Goal: Information Seeking & Learning: Learn about a topic

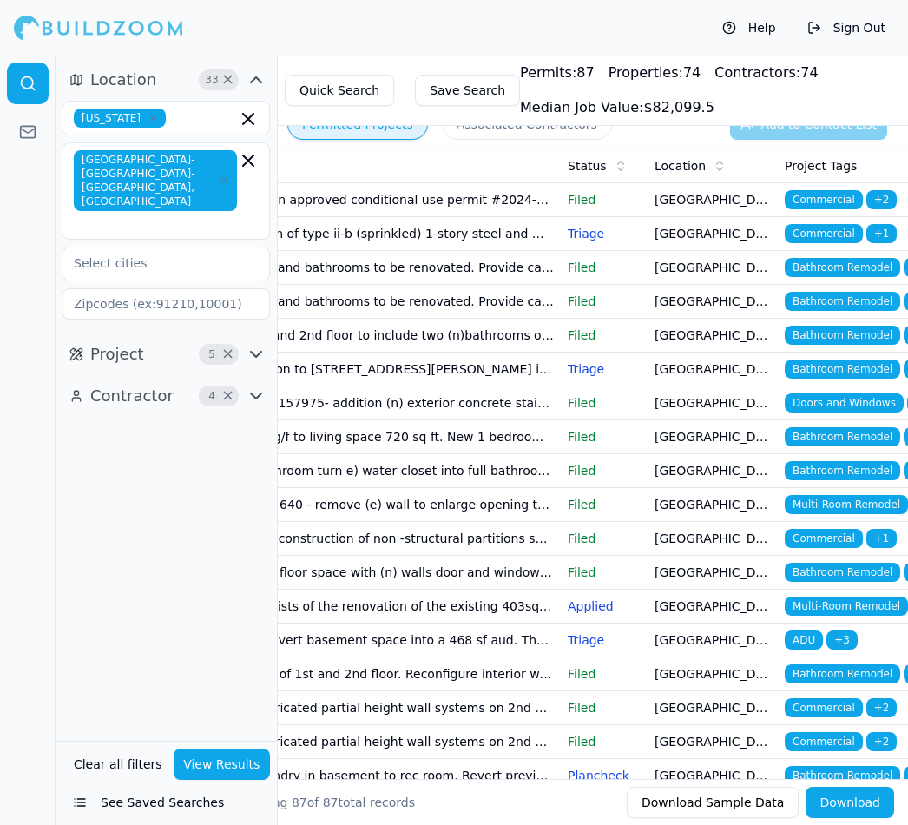
scroll to position [0, 325]
click at [853, 269] on span "Bathroom Remodel" at bounding box center [843, 267] width 116 height 19
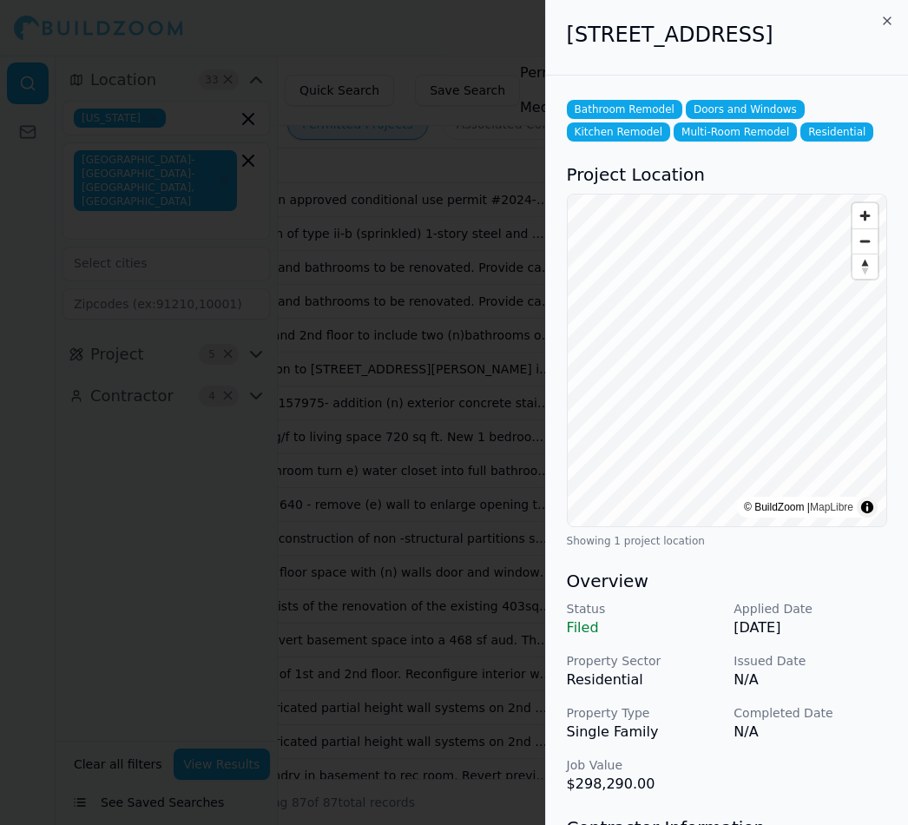
scroll to position [0, 0]
click at [436, 26] on div at bounding box center [454, 412] width 908 height 825
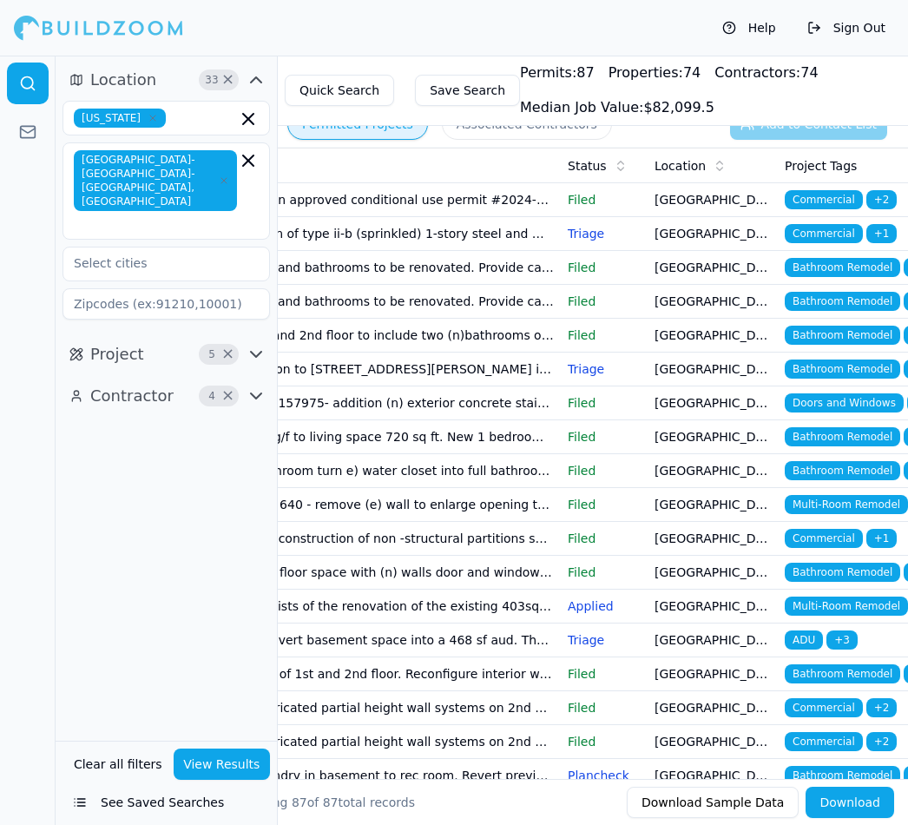
click at [861, 331] on span "Bathroom Remodel" at bounding box center [843, 335] width 116 height 19
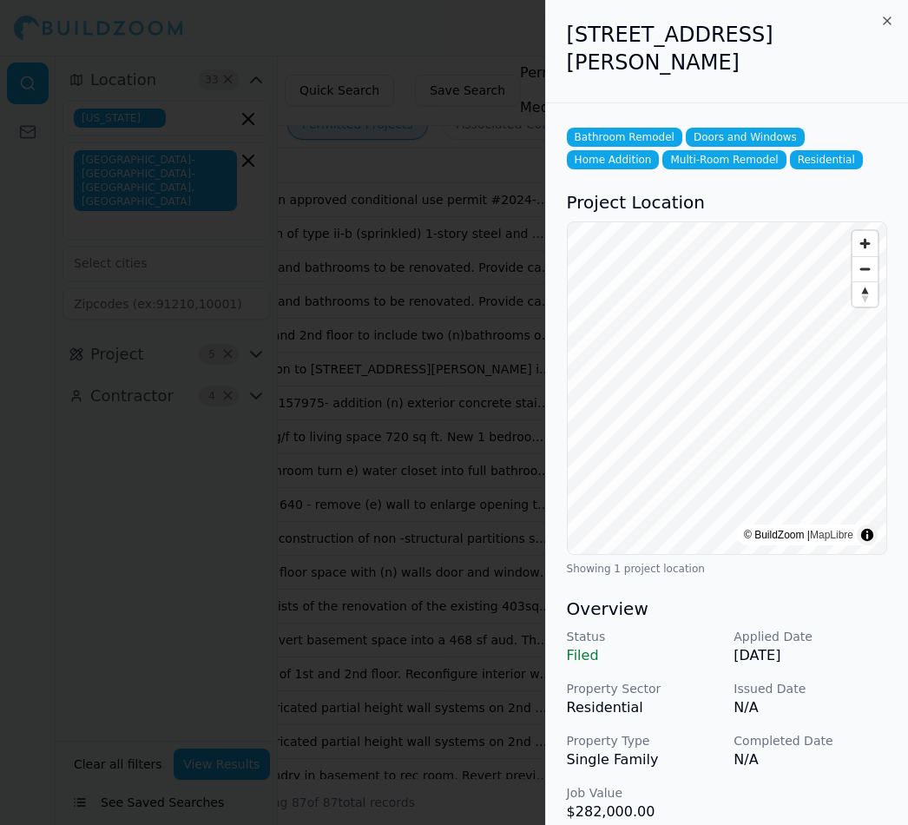
click at [455, 25] on div at bounding box center [454, 412] width 908 height 825
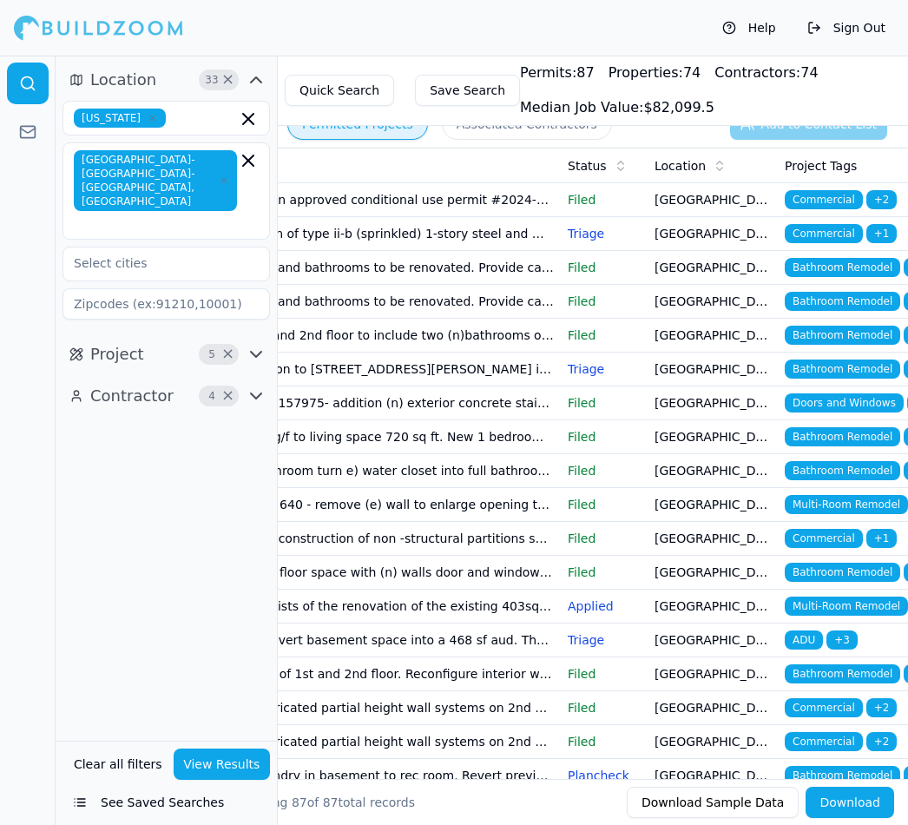
click at [852, 267] on span "Bathroom Remodel" at bounding box center [843, 267] width 116 height 19
click at [855, 341] on span "Bathroom Remodel" at bounding box center [843, 335] width 116 height 19
click at [850, 371] on span "Bathroom Remodel" at bounding box center [843, 369] width 116 height 19
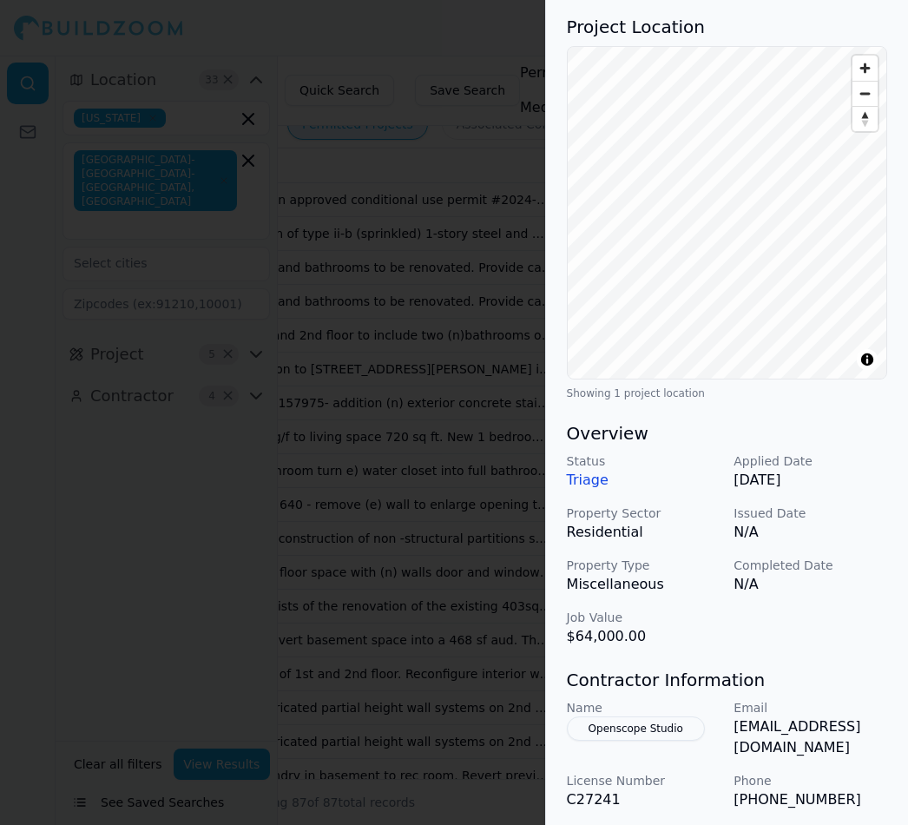
scroll to position [178, 10]
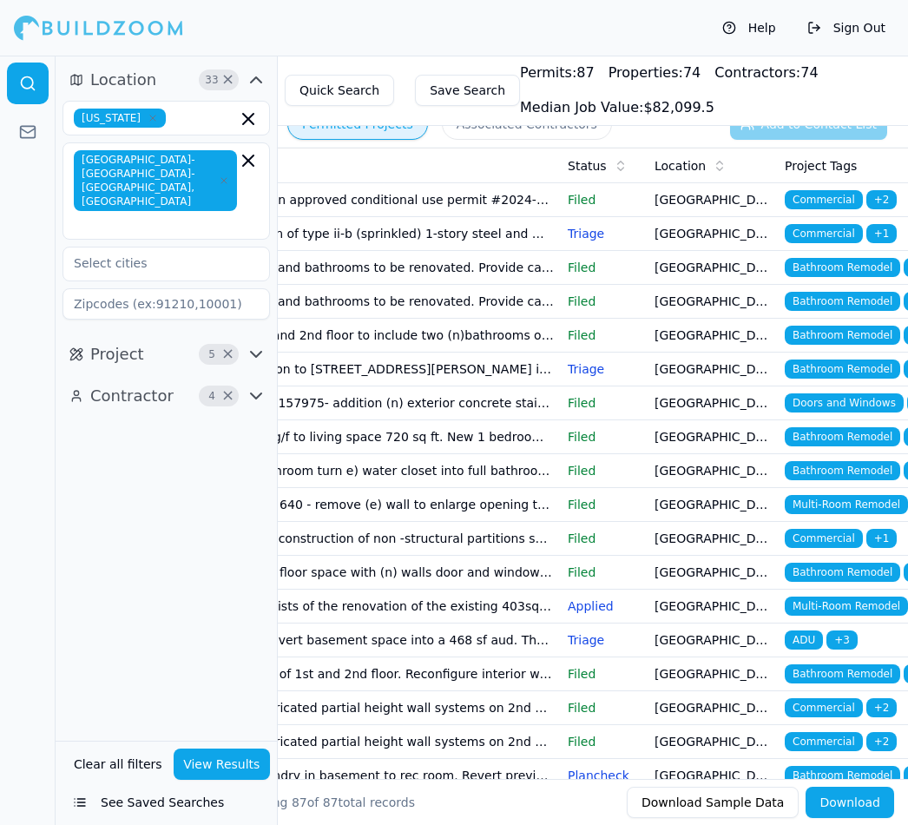
click at [846, 406] on span "Doors and Windows" at bounding box center [844, 402] width 119 height 19
click at [849, 444] on span "Bathroom Remodel" at bounding box center [843, 436] width 116 height 19
click at [835, 472] on span "Bathroom Remodel" at bounding box center [843, 470] width 116 height 19
click at [845, 270] on span "Bathroom Remodel" at bounding box center [843, 267] width 116 height 19
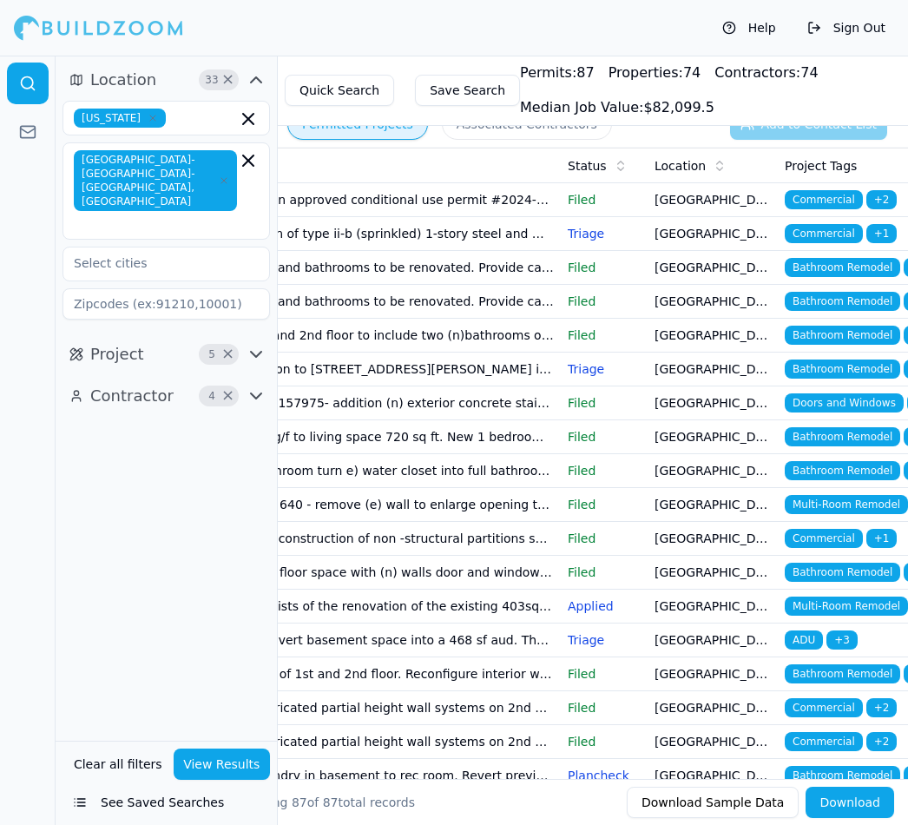
click at [837, 469] on span "Bathroom Remodel" at bounding box center [843, 470] width 116 height 19
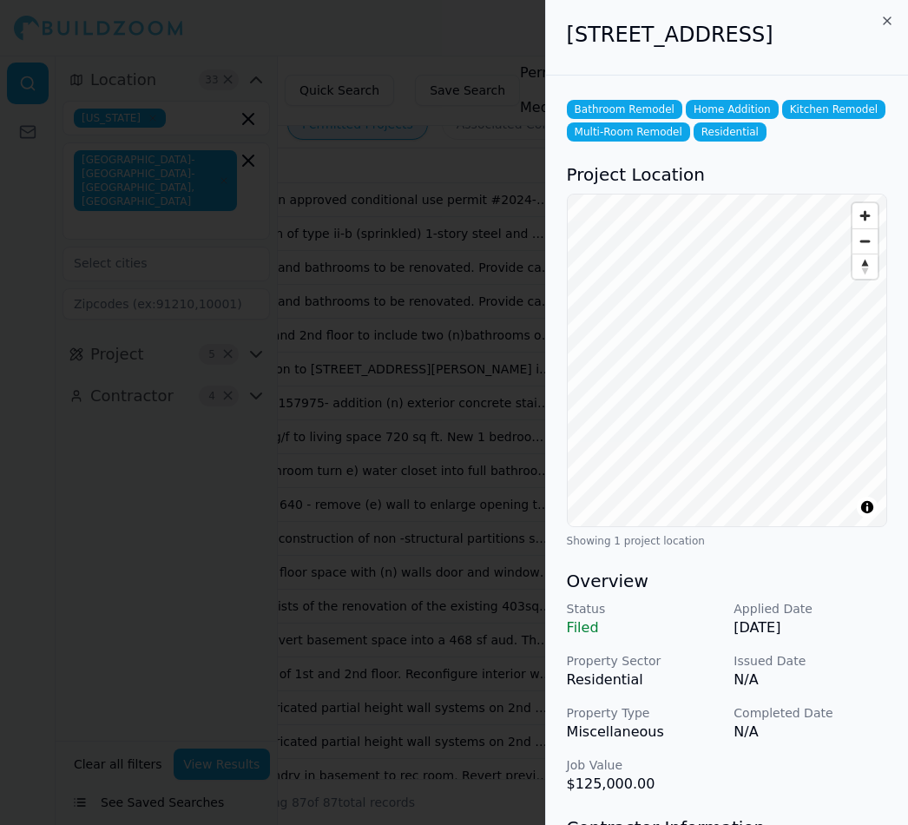
scroll to position [0, 0]
click at [459, 301] on div at bounding box center [454, 412] width 908 height 825
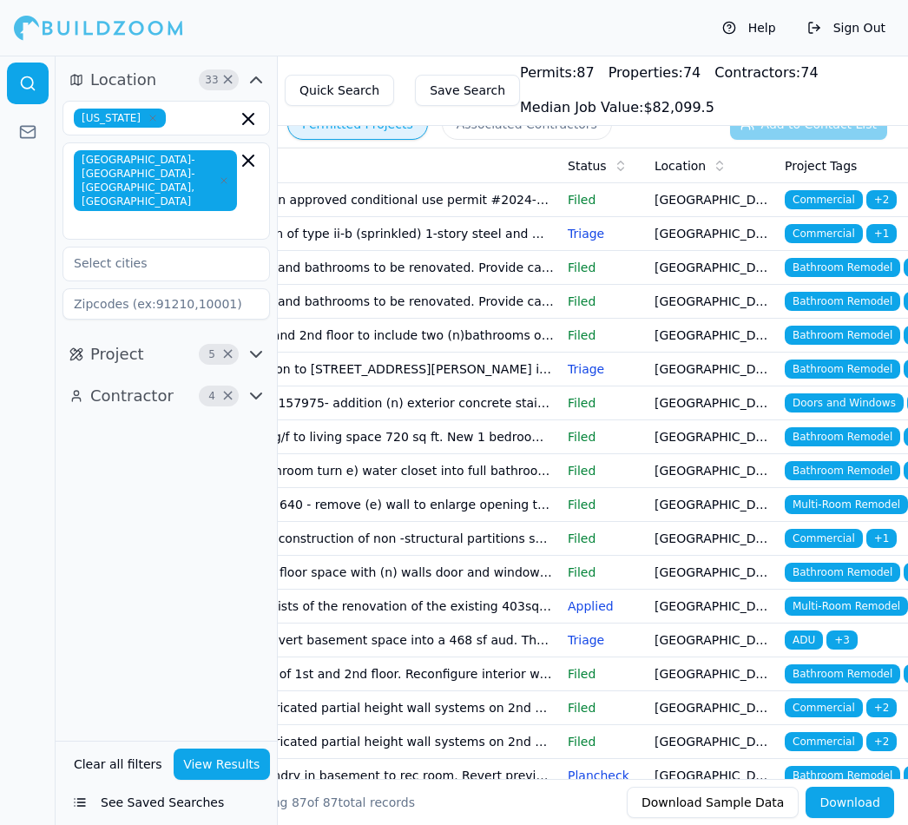
click at [853, 470] on span "Bathroom Remodel" at bounding box center [843, 470] width 116 height 19
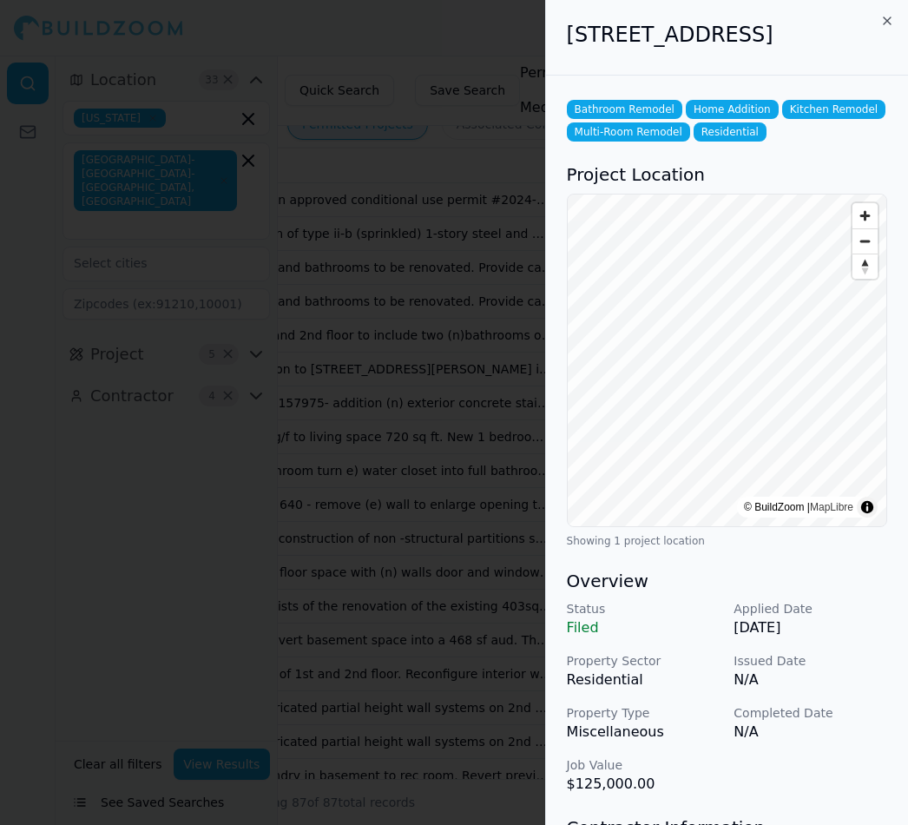
click at [459, 38] on div at bounding box center [454, 412] width 908 height 825
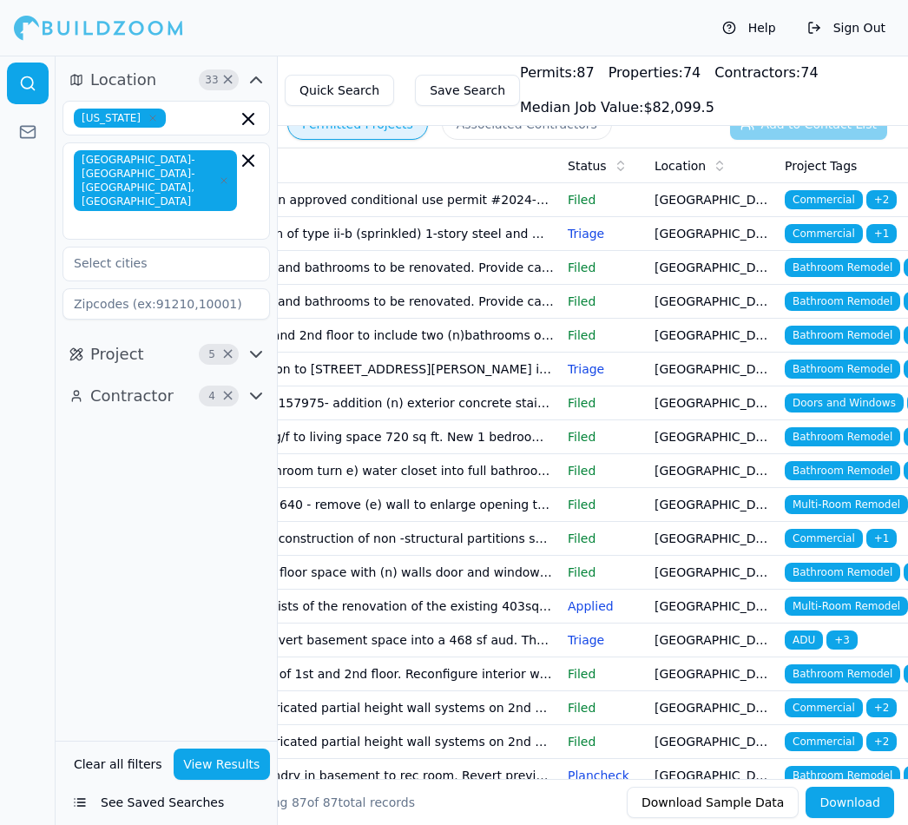
click at [852, 505] on span "Multi-Room Remodel" at bounding box center [846, 504] width 123 height 19
click at [862, 577] on span "Bathroom Remodel" at bounding box center [843, 572] width 116 height 19
click at [880, 606] on span "Multi-Room Remodel" at bounding box center [846, 606] width 123 height 19
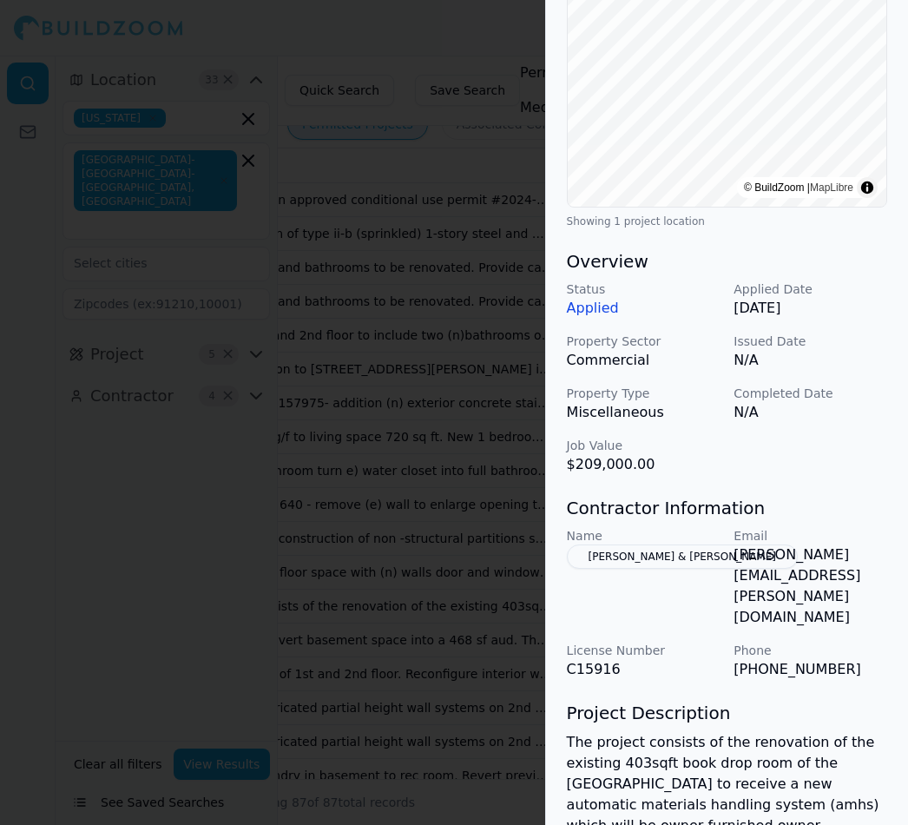
scroll to position [299, 0]
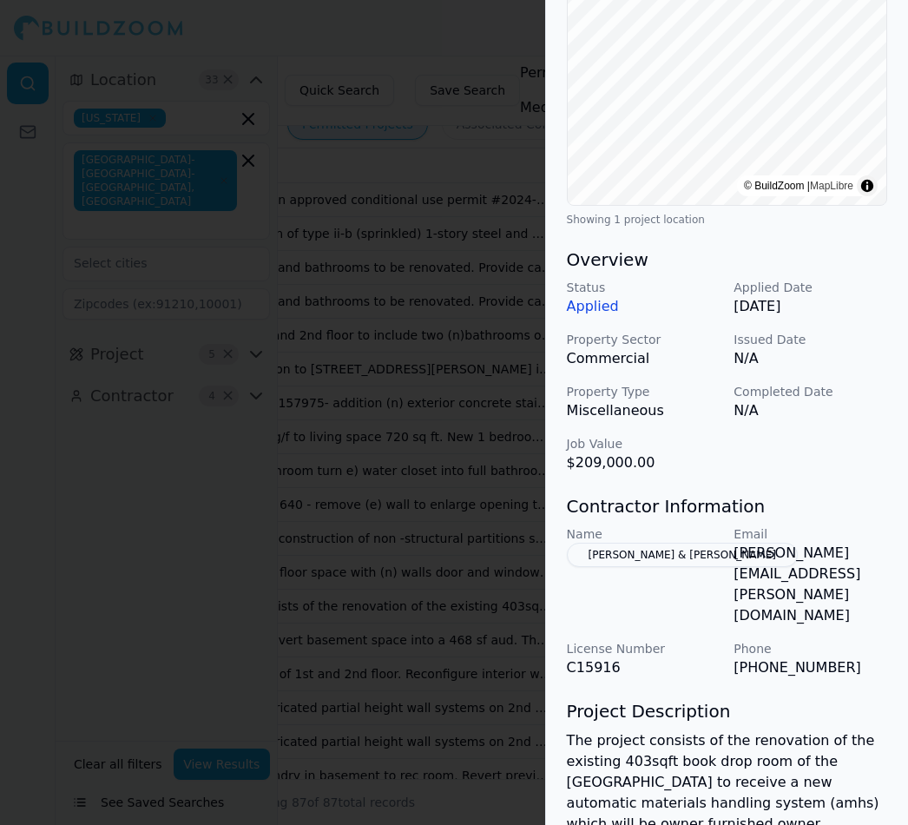
click at [477, 126] on div at bounding box center [454, 412] width 908 height 825
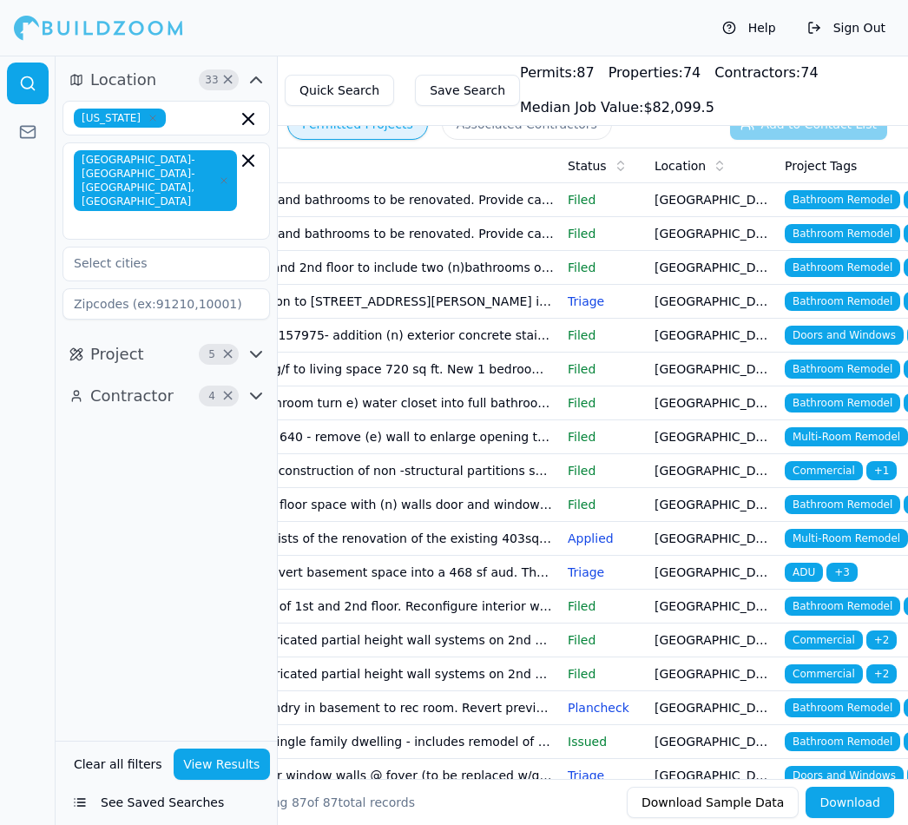
scroll to position [69, 0]
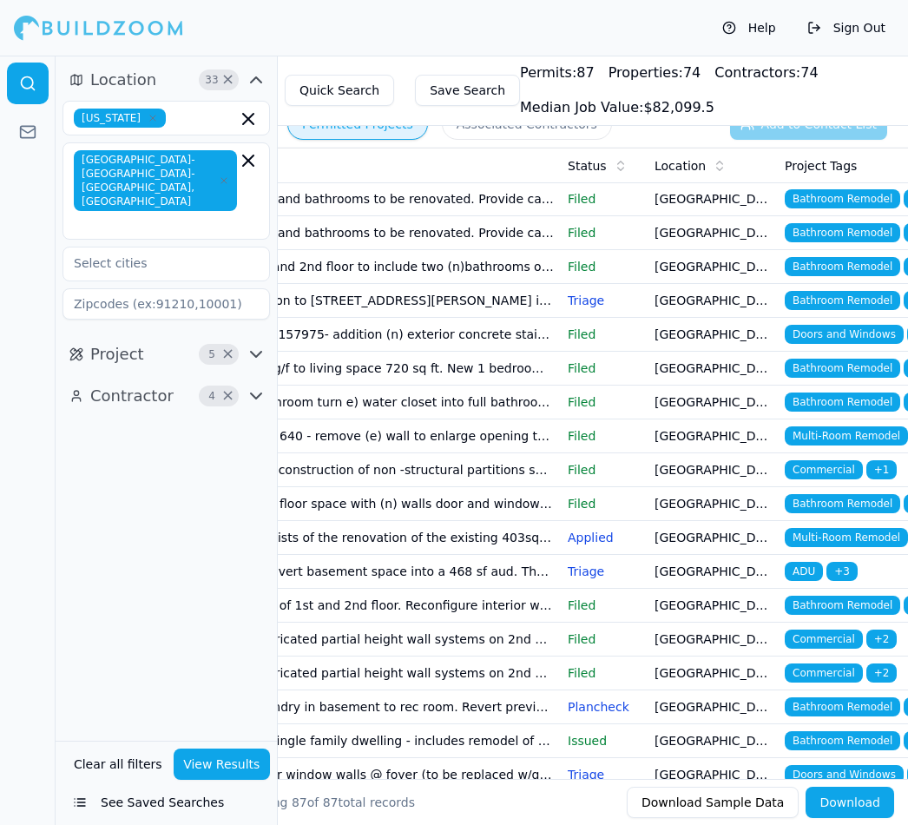
click at [856, 502] on span "Bathroom Remodel" at bounding box center [843, 503] width 116 height 19
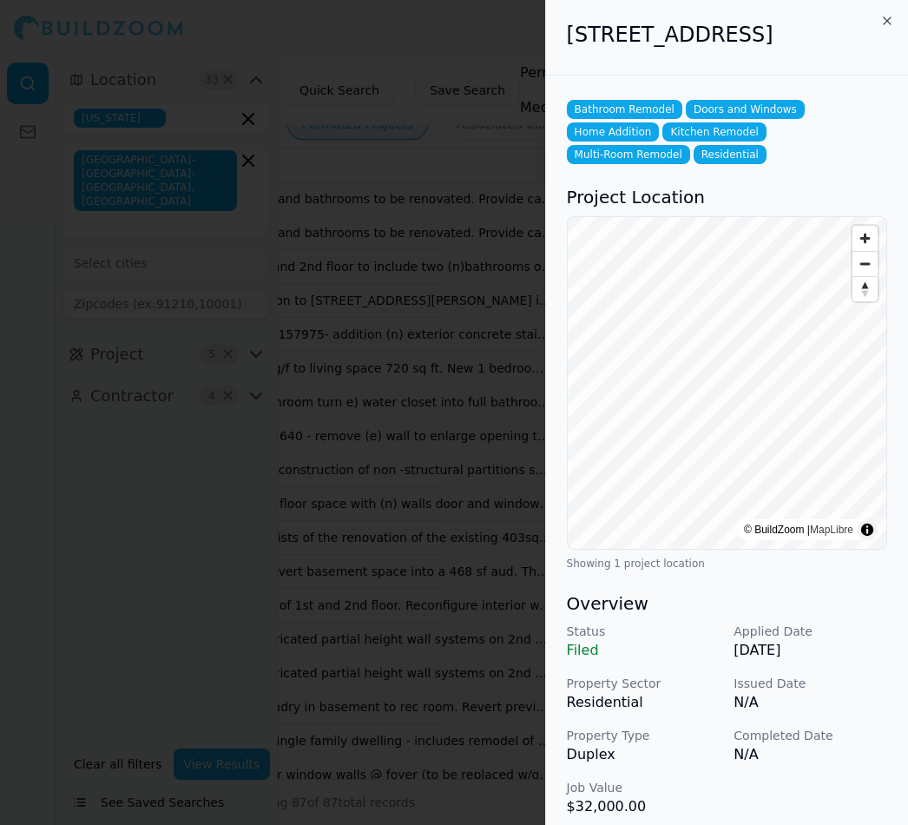
scroll to position [0, 0]
click at [466, 86] on div at bounding box center [454, 412] width 908 height 825
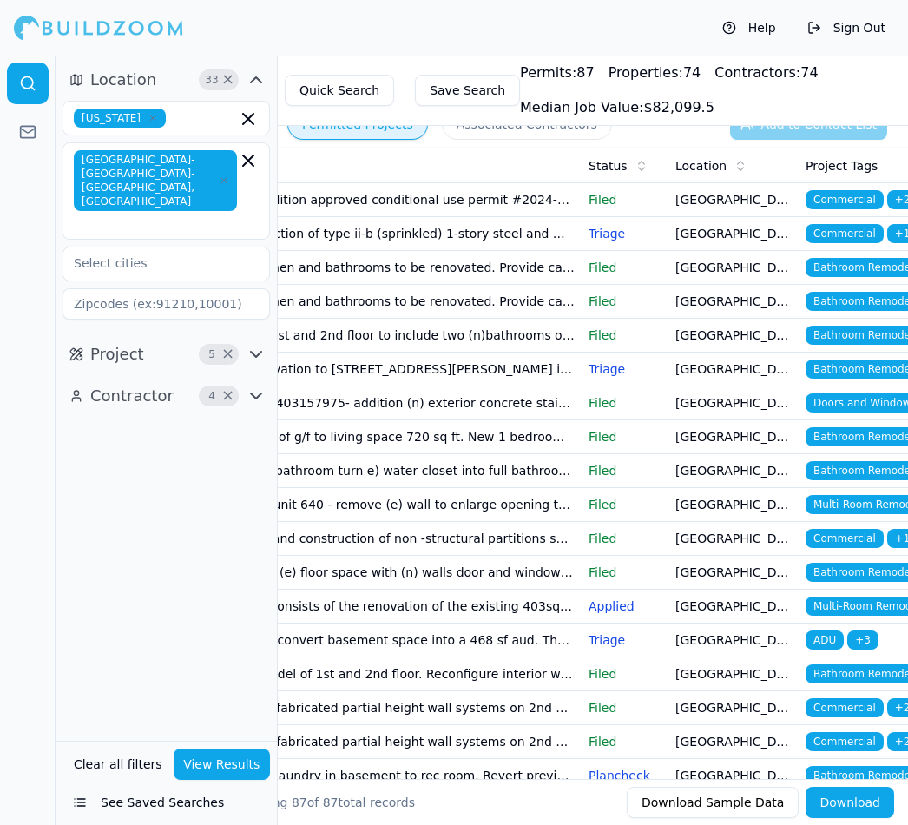
scroll to position [0, 305]
click at [882, 499] on span "Multi-Room Remodel" at bounding box center [866, 504] width 123 height 19
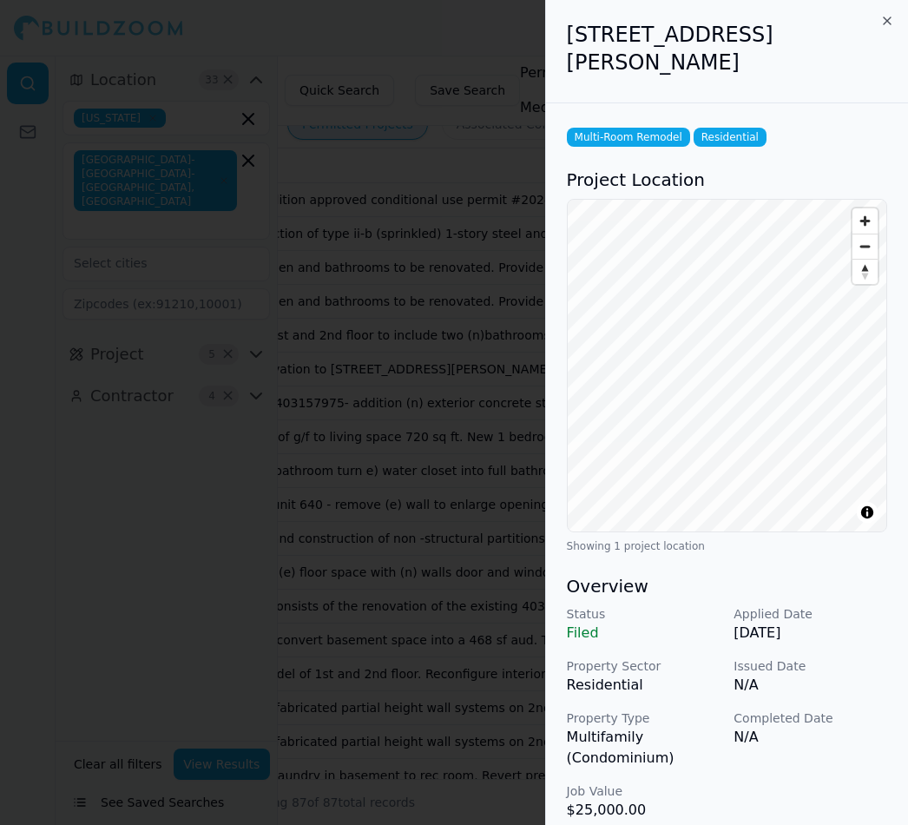
click at [454, 26] on div at bounding box center [454, 412] width 908 height 825
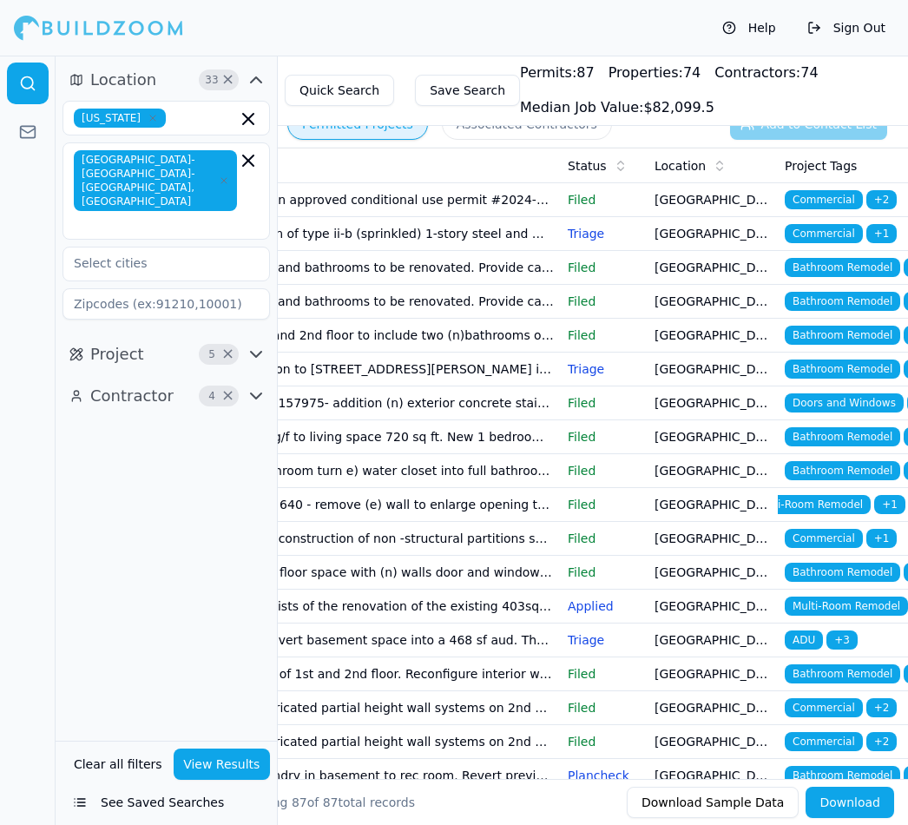
scroll to position [0, 30]
click at [834, 568] on span "Bathroom Remodel" at bounding box center [814, 572] width 116 height 19
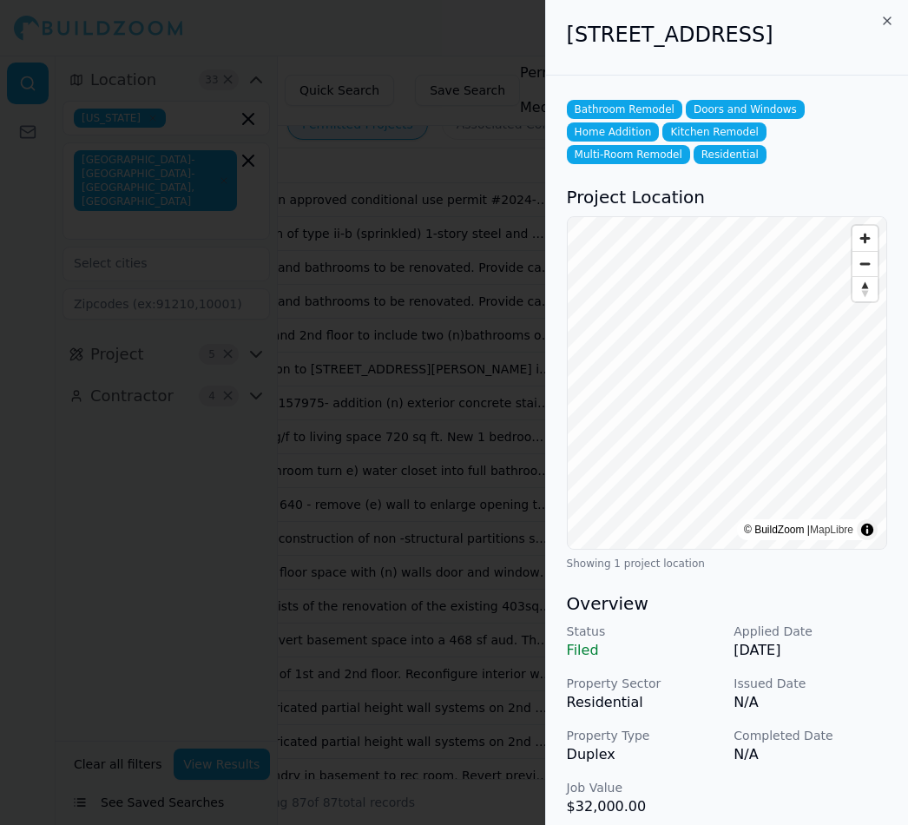
scroll to position [0, 0]
click at [475, 80] on div at bounding box center [454, 412] width 908 height 825
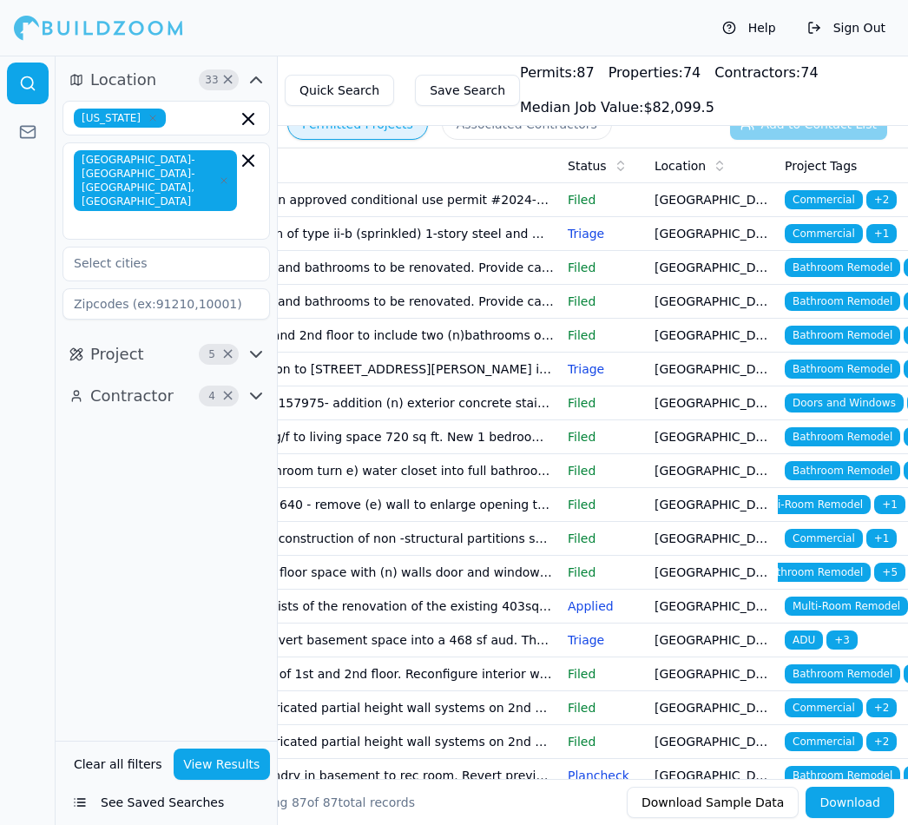
click at [868, 665] on span "Bathroom Remodel" at bounding box center [843, 673] width 116 height 19
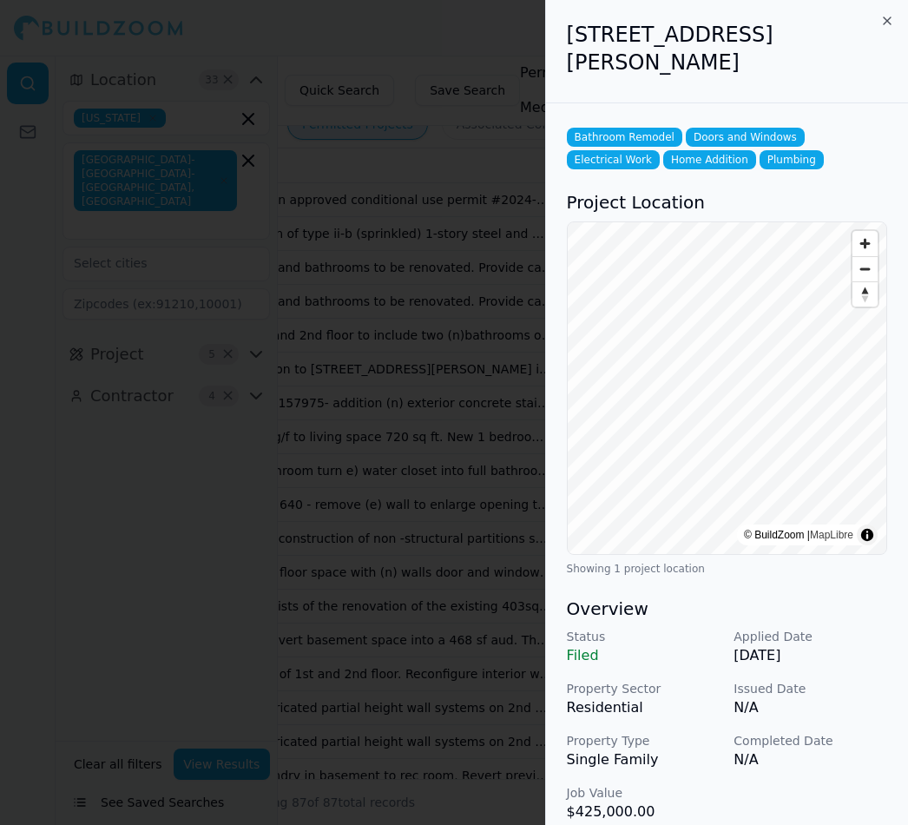
click at [444, 32] on div at bounding box center [454, 412] width 908 height 825
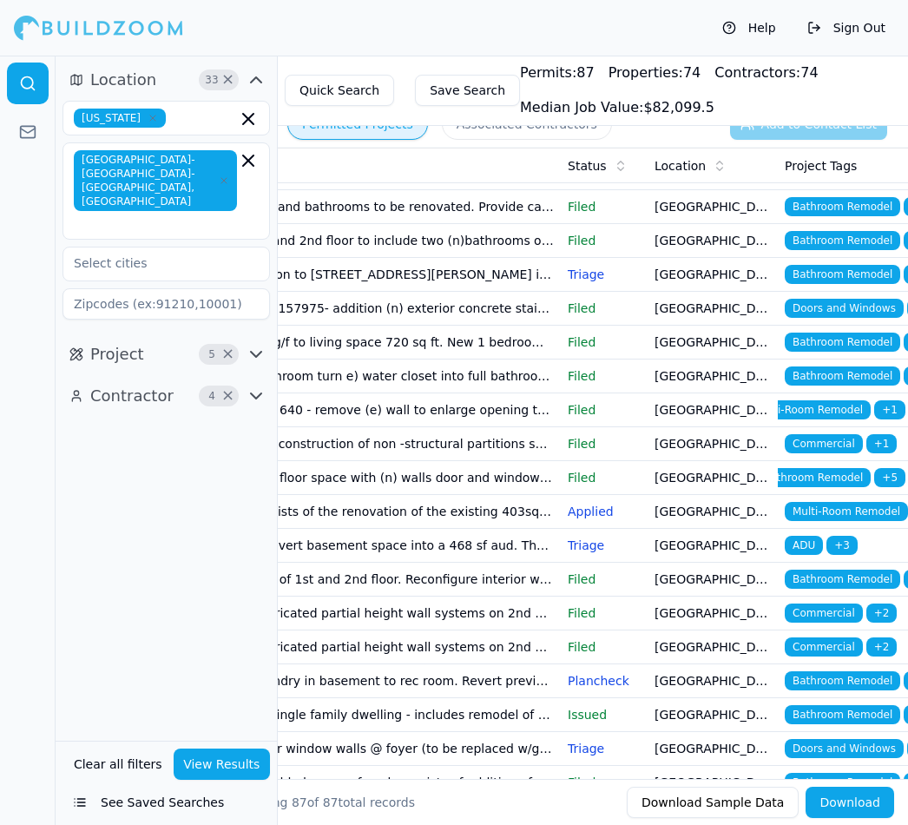
scroll to position [97, 0]
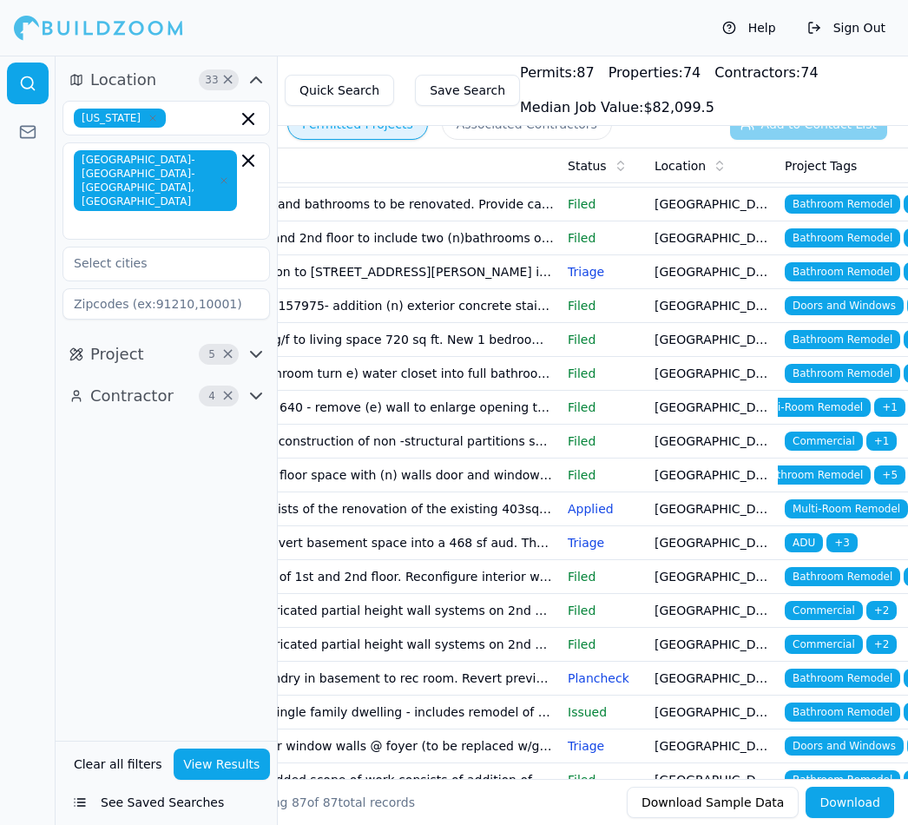
click at [861, 679] on span "Bathroom Remodel" at bounding box center [843, 678] width 116 height 19
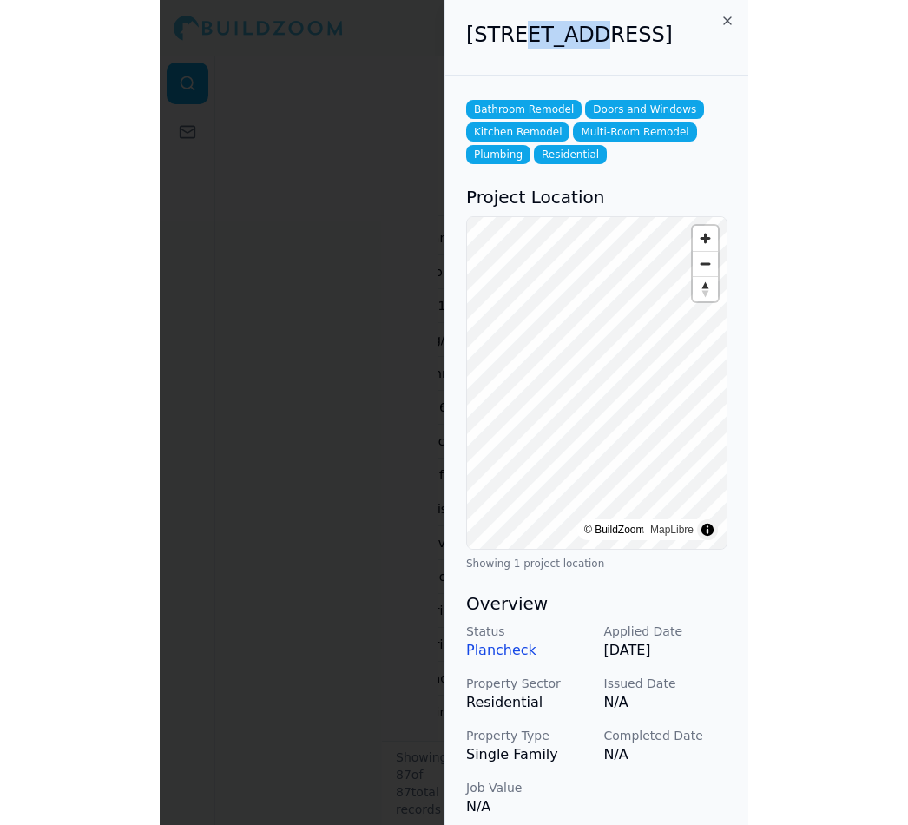
scroll to position [0, 325]
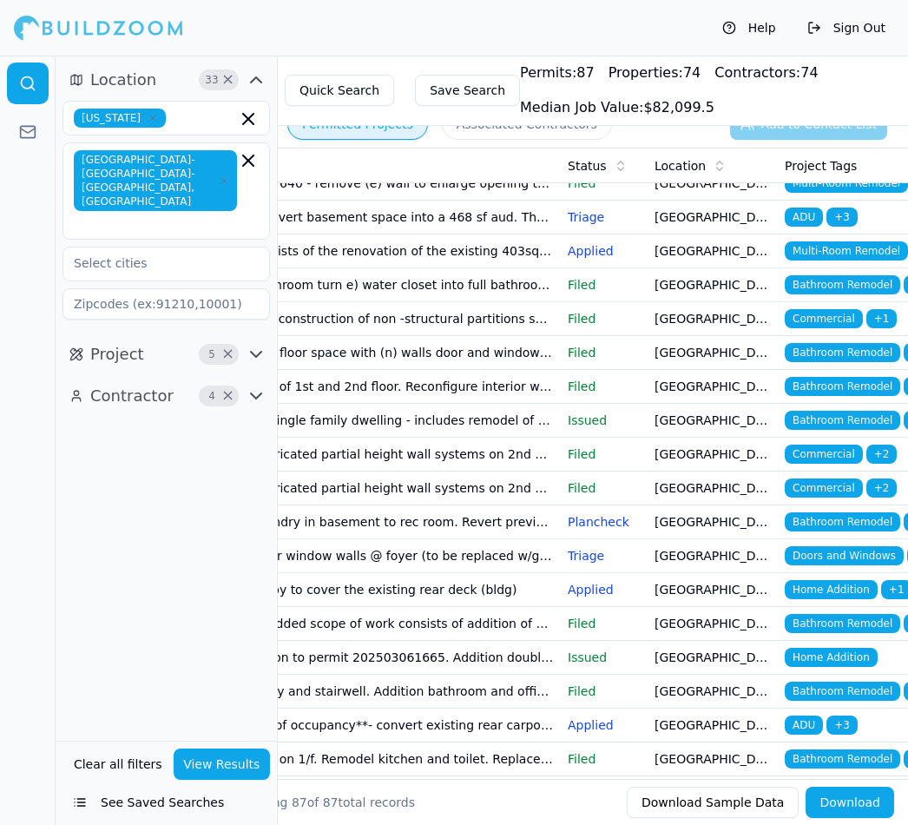
scroll to position [289, 0]
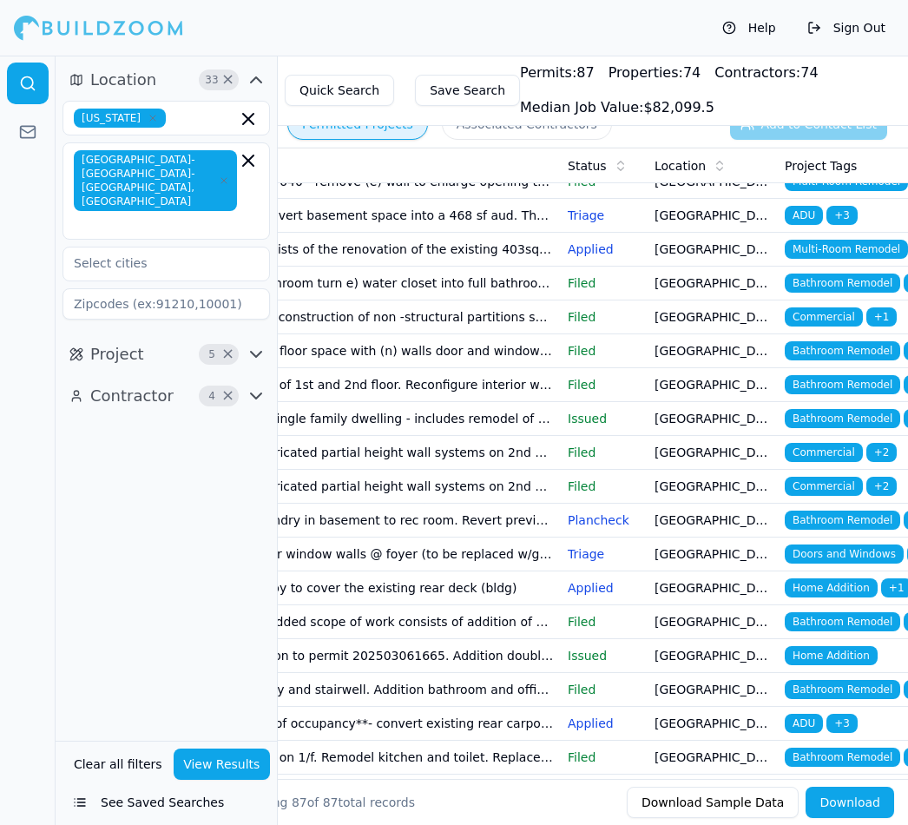
click at [837, 525] on span "Bathroom Remodel" at bounding box center [843, 520] width 116 height 19
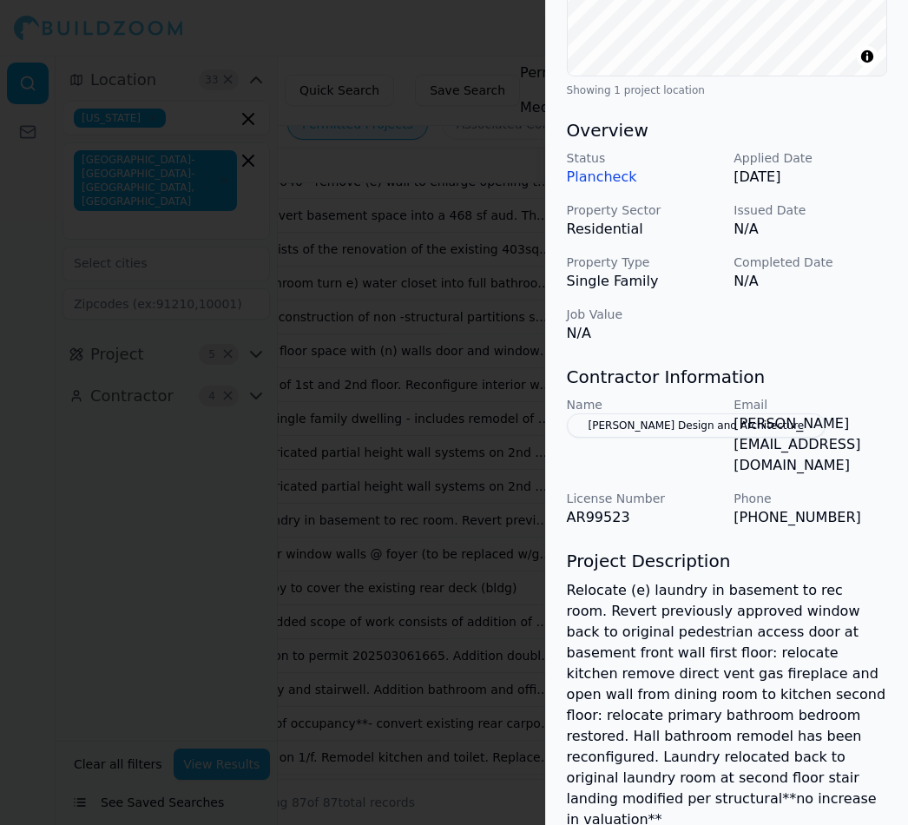
scroll to position [446, 0]
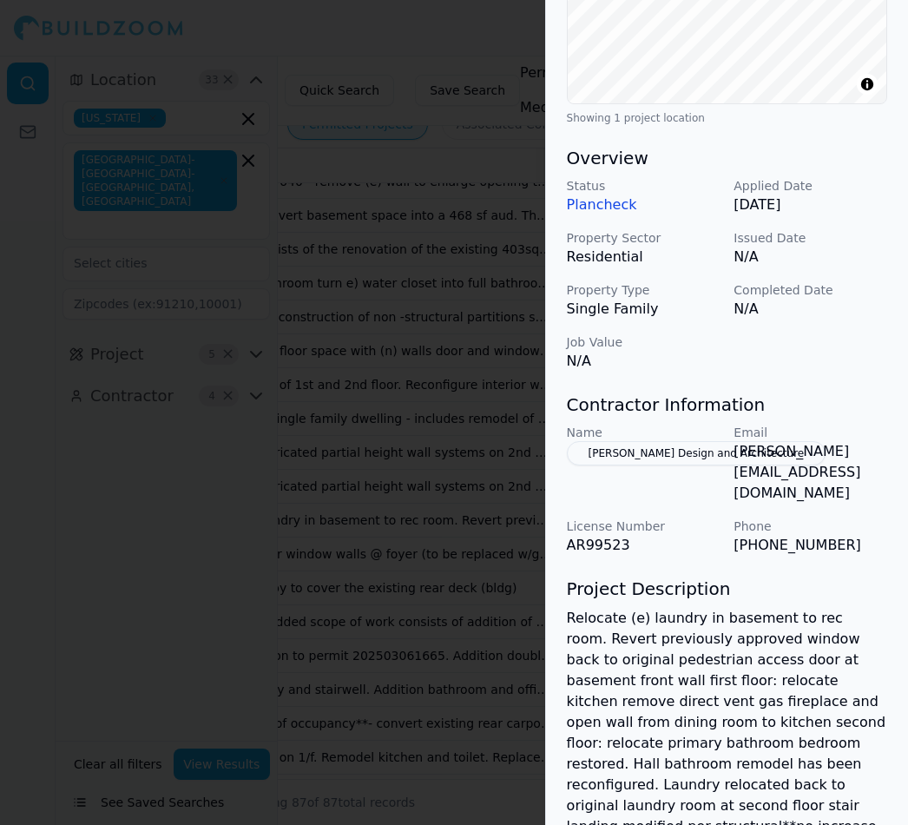
click at [659, 466] on button "[PERSON_NAME] Design and Architecture" at bounding box center [697, 453] width 260 height 24
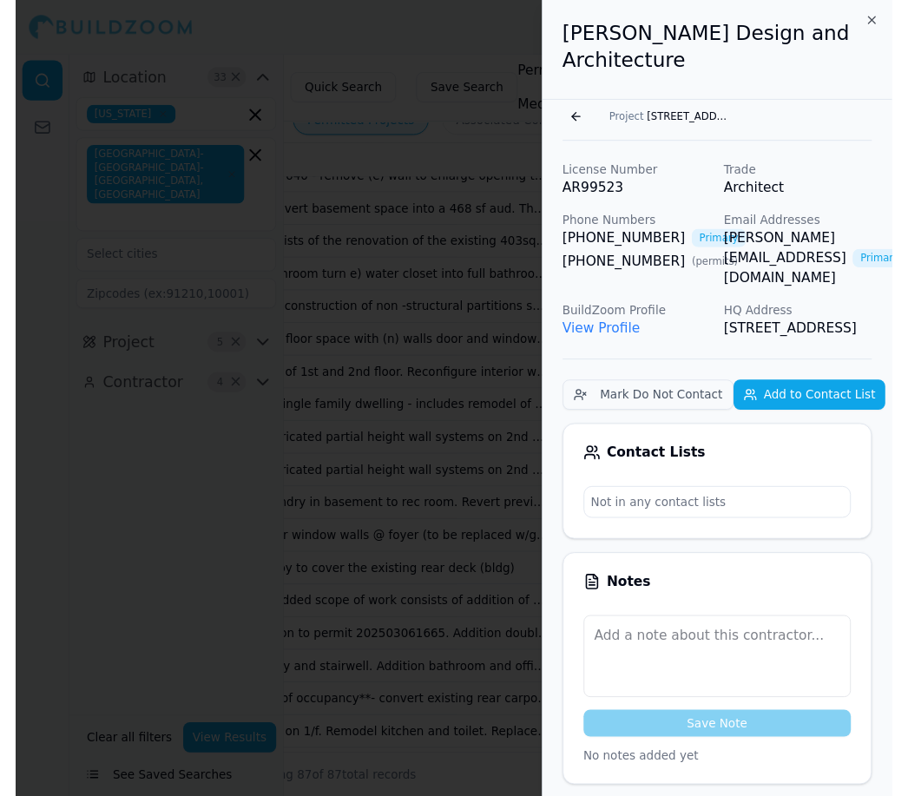
scroll to position [0, 0]
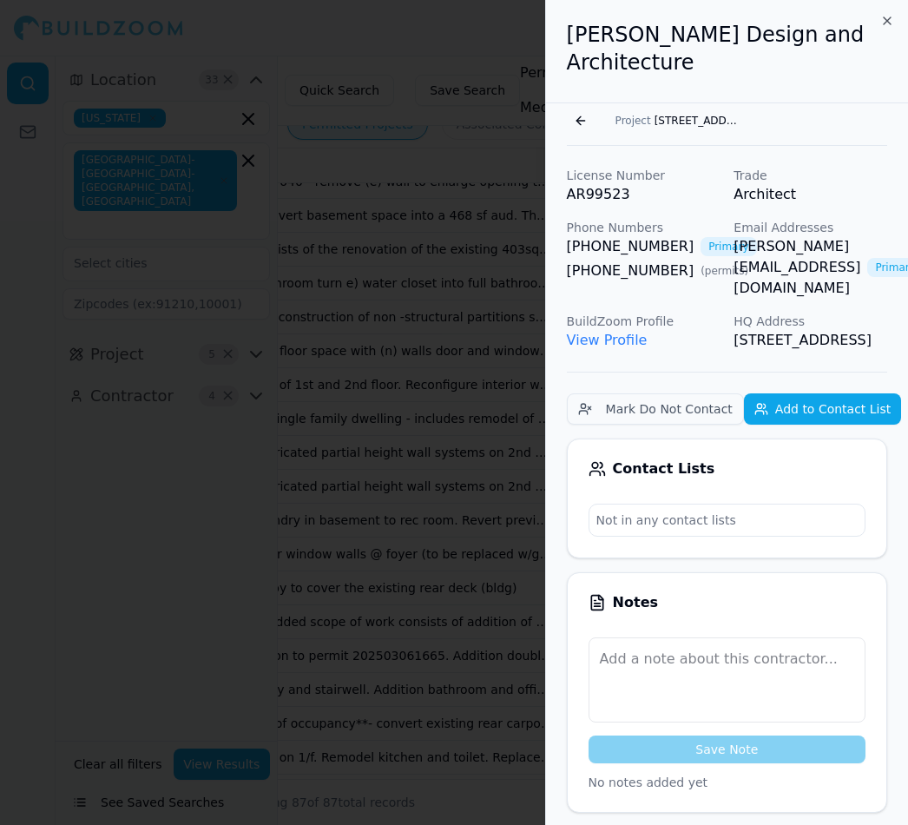
click at [616, 334] on link "View Profile" at bounding box center [607, 340] width 81 height 17
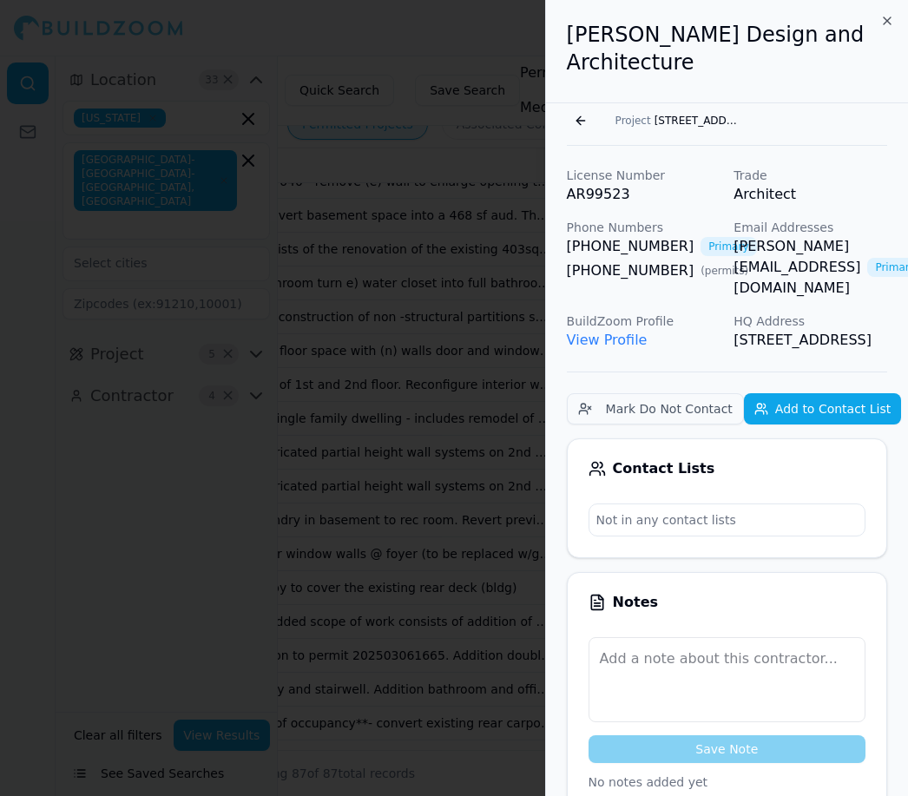
click at [425, 87] on div at bounding box center [454, 398] width 908 height 796
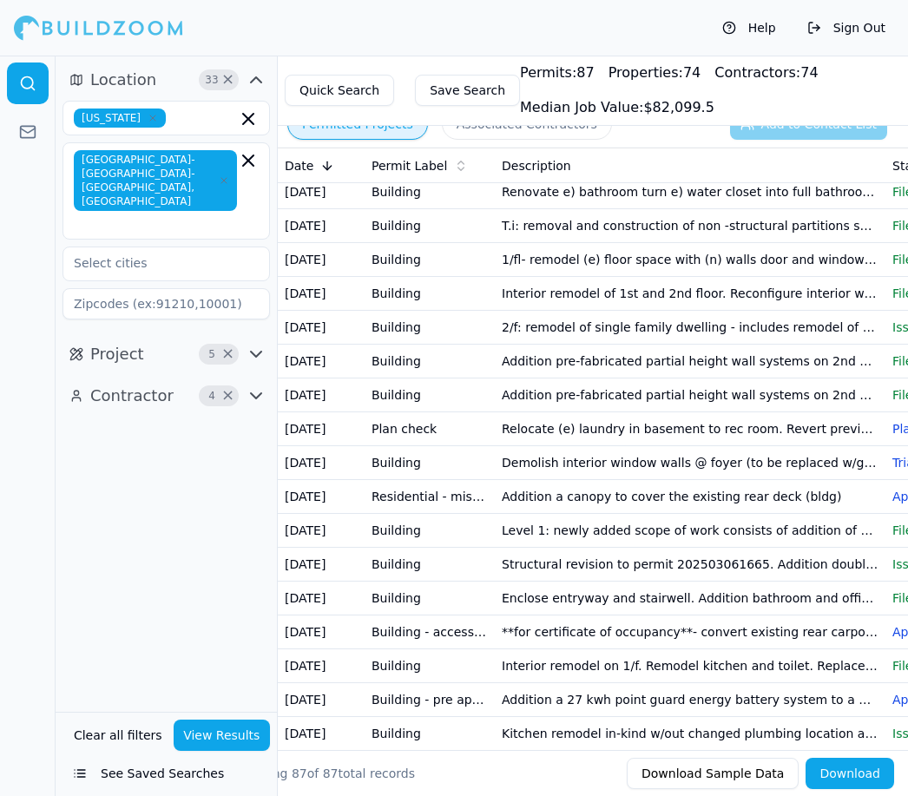
click at [686, 633] on td "**for certificate of occupancy**- convert existing rear carport to adu 330 sq f…" at bounding box center [690, 633] width 391 height 34
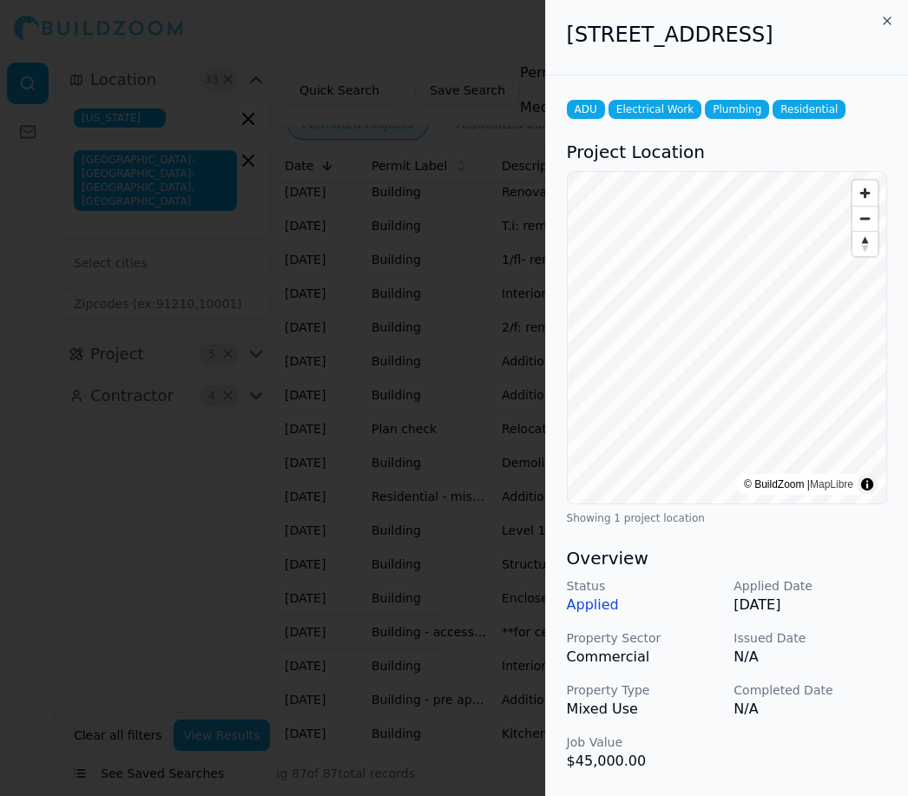
click at [452, 28] on div at bounding box center [454, 398] width 908 height 796
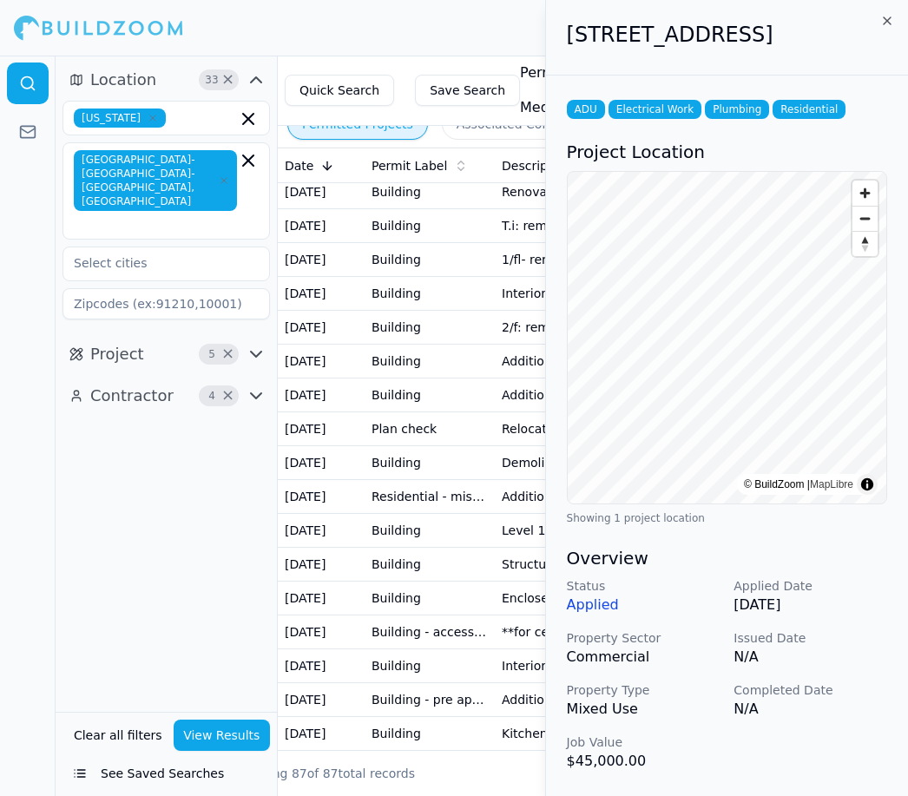
click at [473, 45] on div "Help Sign Out" at bounding box center [454, 28] width 908 height 56
